Goal: Task Accomplishment & Management: Manage account settings

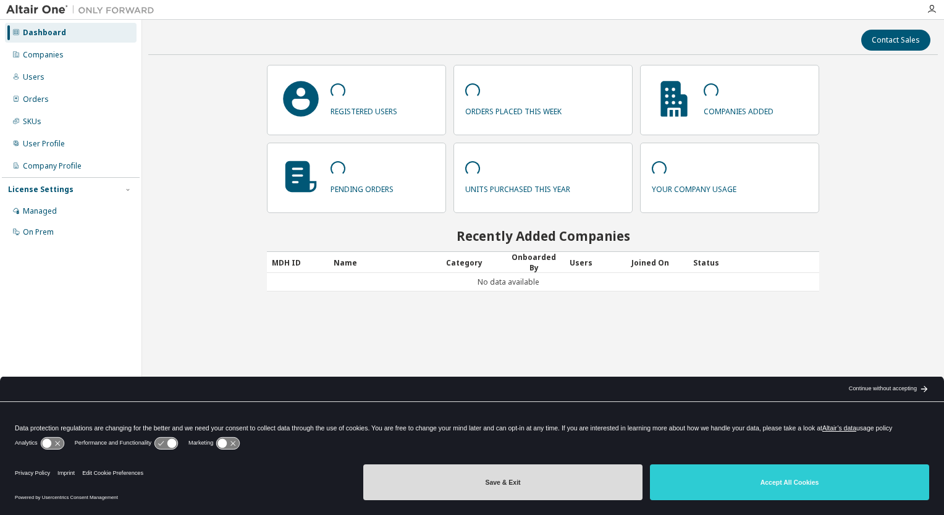
click at [530, 486] on button "Save & Exit" at bounding box center [502, 483] width 279 height 36
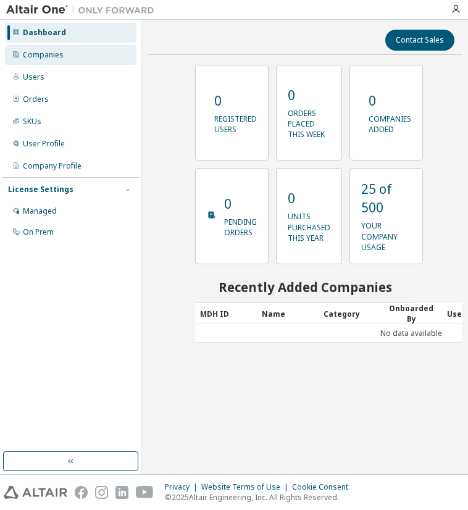
click at [62, 53] on div "Companies" at bounding box center [71, 55] width 132 height 20
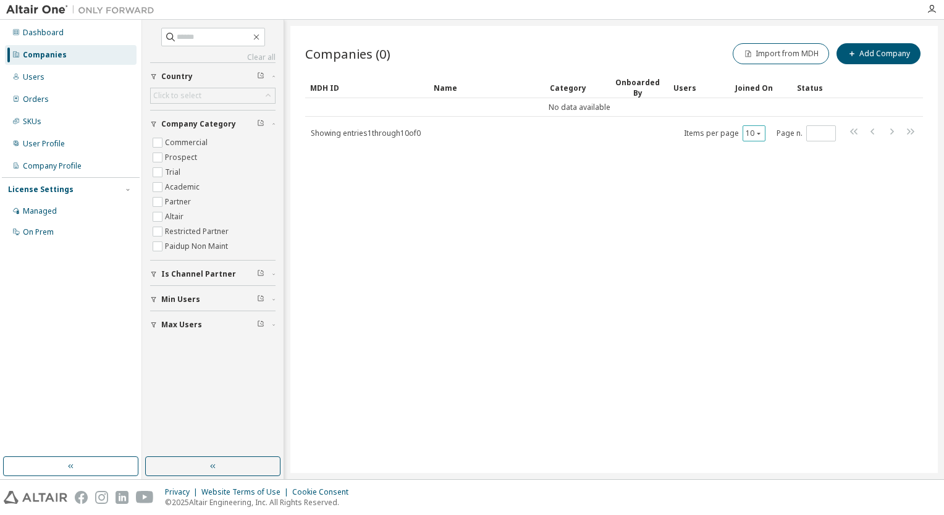
click at [765, 131] on div "10" at bounding box center [754, 133] width 23 height 16
click at [630, 147] on div "Companies (0) Import from MDH Add Company Clear Load Save Save As Field Operato…" at bounding box center [614, 249] width 648 height 447
click at [837, 213] on div "Companies (0) Import from MDH Add Company Clear Load Save Save As Field Operato…" at bounding box center [614, 249] width 648 height 447
